Goal: Check status

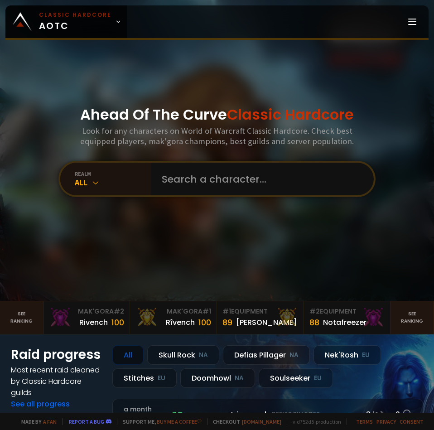
click at [187, 182] on input "text" at bounding box center [259, 179] width 207 height 33
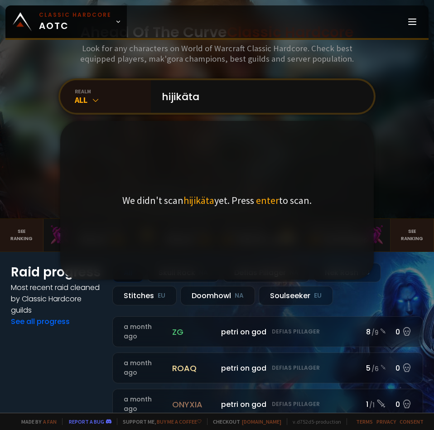
scroll to position [91, 0]
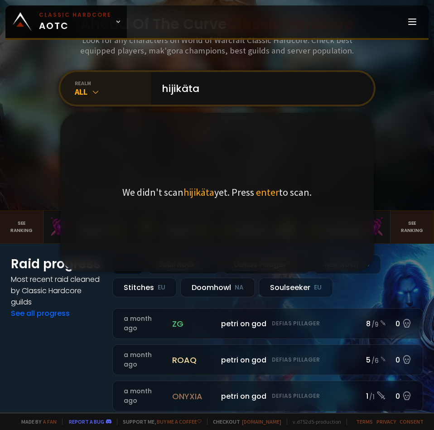
type input "hijikäta"
click at [91, 92] on icon at bounding box center [95, 91] width 9 height 9
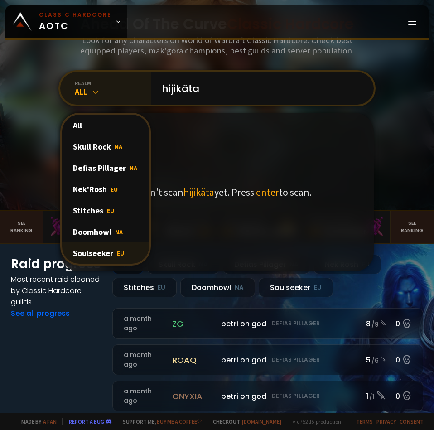
click at [98, 253] on div "Soulseeker EU" at bounding box center [105, 252] width 87 height 21
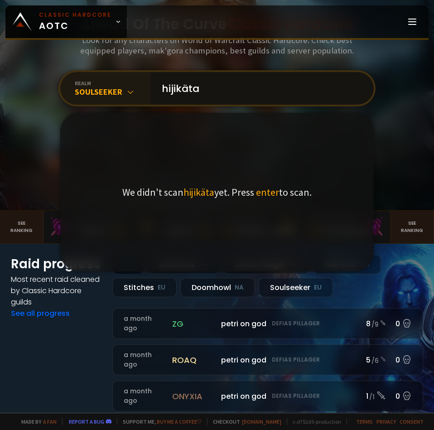
click at [242, 87] on input "hijikäta" at bounding box center [259, 88] width 207 height 33
click at [241, 89] on input "hijikäta" at bounding box center [259, 88] width 207 height 33
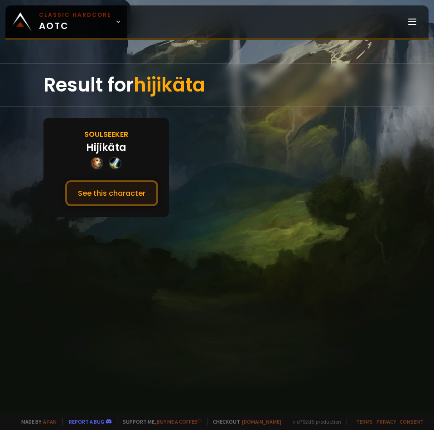
click at [117, 193] on button "See this character" at bounding box center [111, 193] width 93 height 26
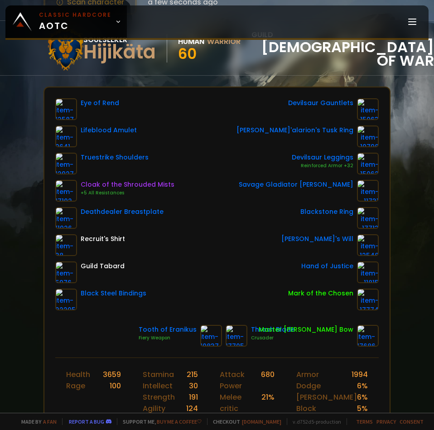
scroll to position [91, 0]
